Goal: Check status: Check status

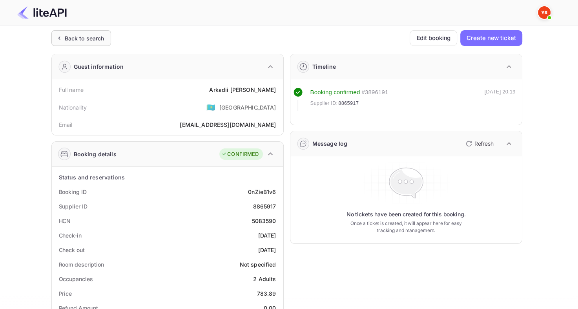
click at [80, 36] on div "Back to search" at bounding box center [85, 38] width 40 height 8
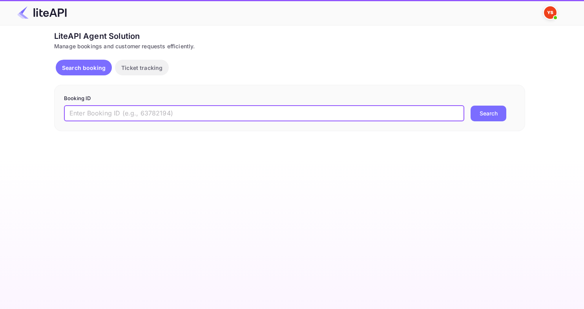
click at [362, 120] on input "text" at bounding box center [264, 114] width 400 height 16
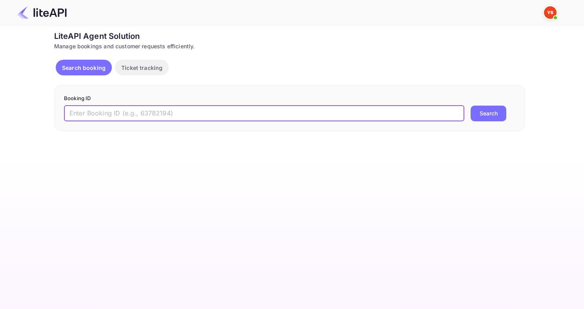
paste input "8987048"
type input "8987048"
click at [471, 106] on button "Search" at bounding box center [489, 114] width 36 height 16
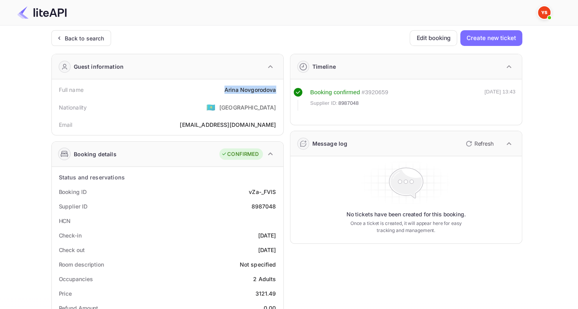
drag, startPoint x: 224, startPoint y: 91, endPoint x: 279, endPoint y: 94, distance: 55.0
click at [279, 94] on div "Full name [PERSON_NAME]" at bounding box center [167, 89] width 225 height 15
copy div "[PERSON_NAME]"
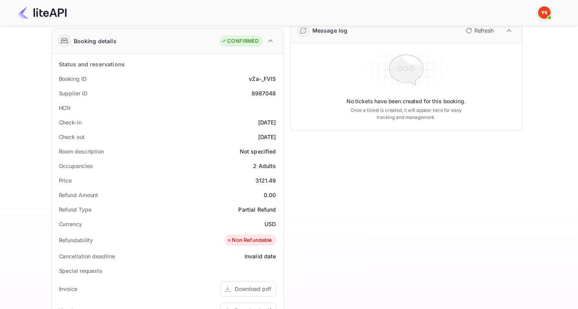
scroll to position [118, 0]
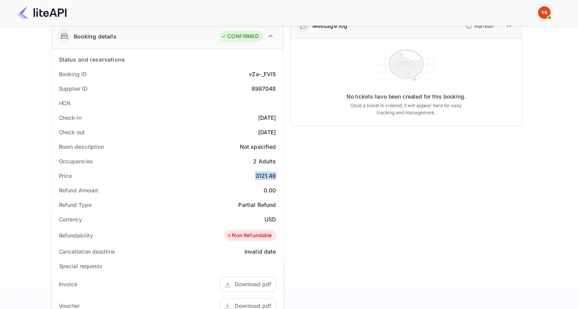
drag, startPoint x: 255, startPoint y: 175, endPoint x: 276, endPoint y: 175, distance: 21.6
click at [276, 175] on div "Price 3121.49" at bounding box center [167, 175] width 225 height 15
copy div "3121.49"
click at [262, 86] on div "8987048" at bounding box center [263, 88] width 25 height 8
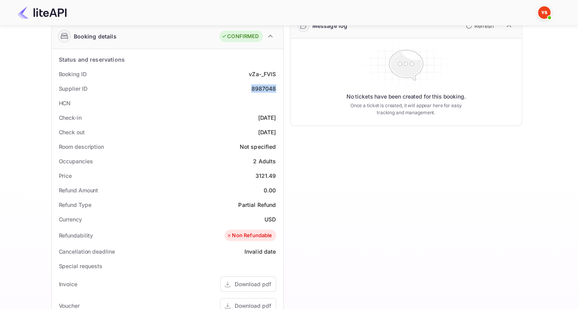
copy div "8987048"
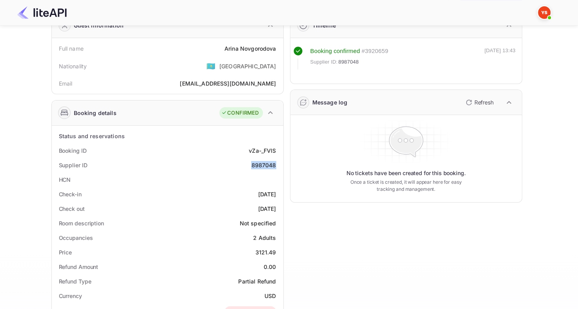
scroll to position [0, 0]
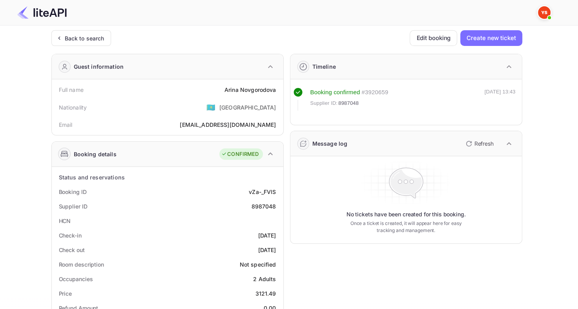
click at [47, 34] on div "Ticket Affiliate URL [URL][DOMAIN_NAME] Business partner name Nuitee Travel Cus…" at bounding box center [286, 310] width 554 height 560
click at [78, 40] on div "Back to search" at bounding box center [85, 38] width 40 height 8
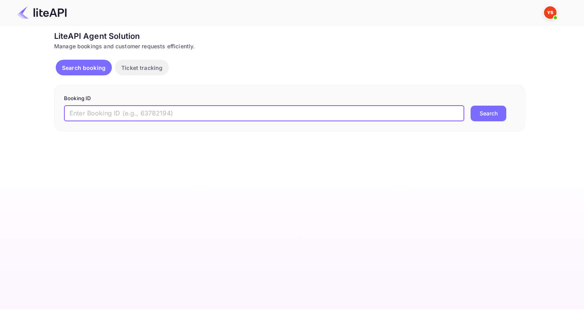
click at [262, 115] on input "text" at bounding box center [264, 114] width 400 height 16
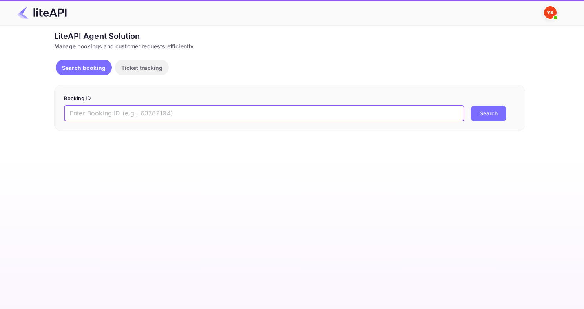
paste input "9033981"
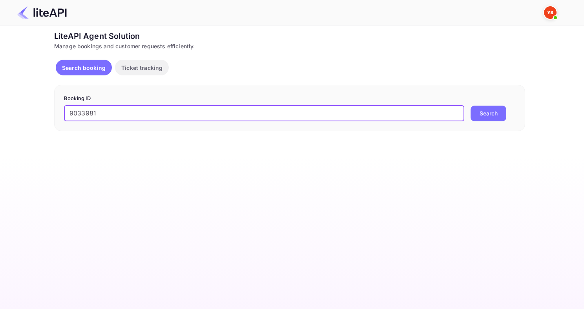
type input "9033981"
click at [471, 106] on button "Search" at bounding box center [489, 114] width 36 height 16
